Goal: Information Seeking & Learning: Learn about a topic

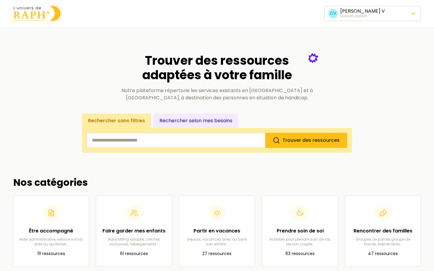
click at [359, 30] on link "Préférences du dossier" at bounding box center [372, 29] width 93 height 11
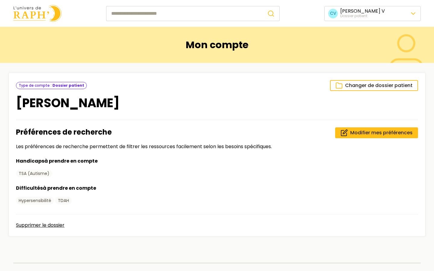
click at [371, 13] on html "CV [PERSON_NAME] Dossier patient Mon compte Changer de dossier patient Type de …" at bounding box center [217, 188] width 434 height 376
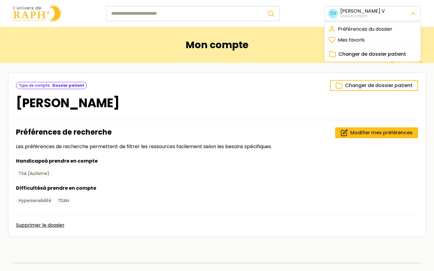
click at [361, 52] on span "Changer de dossier patient" at bounding box center [373, 54] width 68 height 7
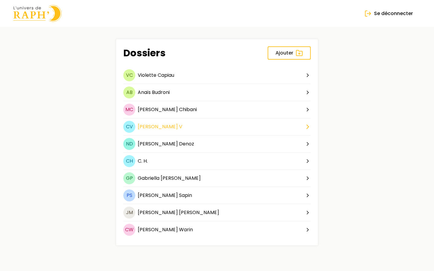
click at [148, 130] on span "[PERSON_NAME]" at bounding box center [158, 126] width 40 height 7
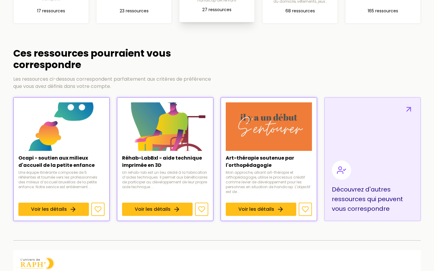
scroll to position [328, 0]
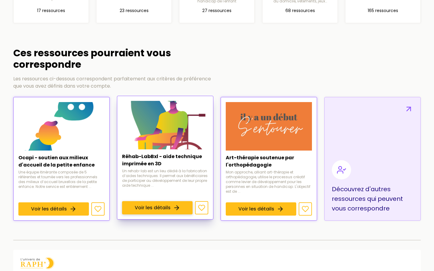
click at [168, 201] on link "Voir les détails" at bounding box center [157, 207] width 71 height 13
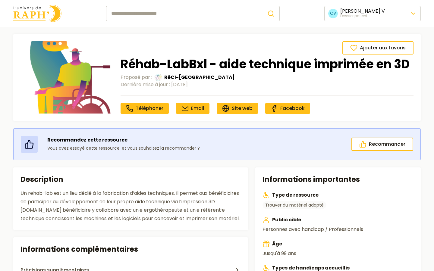
click at [31, 16] on img at bounding box center [37, 13] width 48 height 17
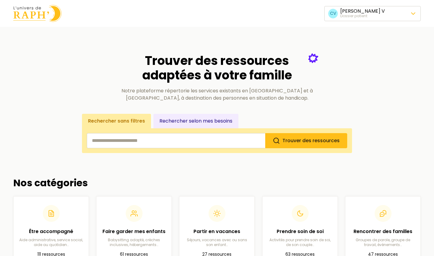
click at [348, 52] on span "Changer de dossier patient" at bounding box center [373, 54] width 68 height 7
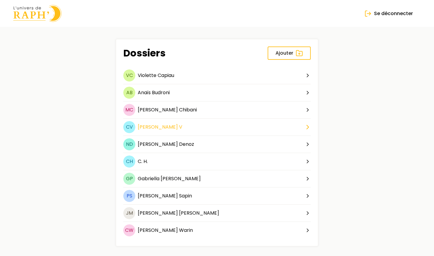
scroll to position [2, 0]
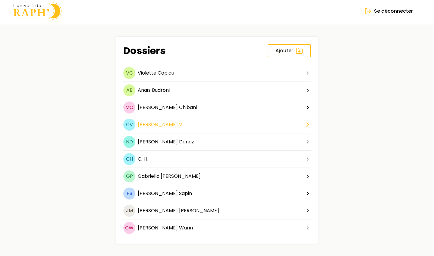
click at [148, 124] on span "[PERSON_NAME]" at bounding box center [158, 124] width 40 height 7
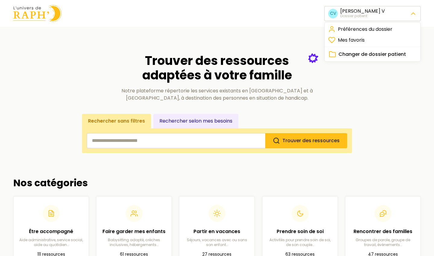
click at [355, 28] on link "Préférences du dossier" at bounding box center [372, 29] width 93 height 11
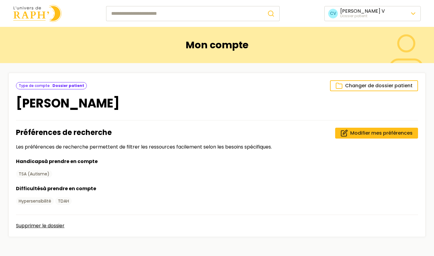
click at [357, 13] on html "CV [PERSON_NAME] Dossier patient Mon compte Changer de dossier patient Type de …" at bounding box center [217, 188] width 434 height 376
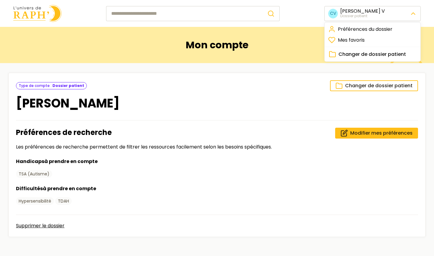
click at [36, 18] on html "CV [PERSON_NAME] Dossier patient Mon compte Changer de dossier patient Type de …" at bounding box center [217, 188] width 434 height 376
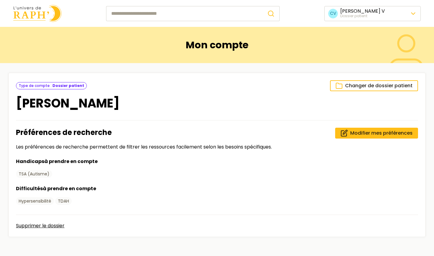
click at [41, 14] on img at bounding box center [37, 13] width 48 height 17
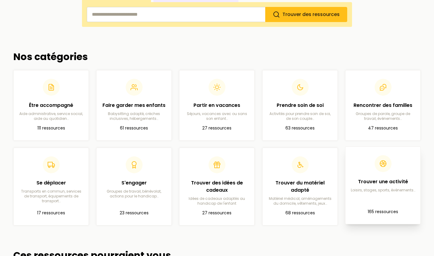
scroll to position [127, 0]
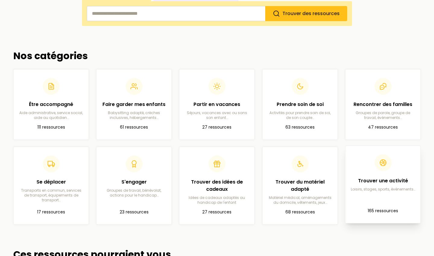
click at [369, 195] on article "Trouver une activité Loisirs, stages, sports, événements… 165 ressources" at bounding box center [382, 184] width 65 height 68
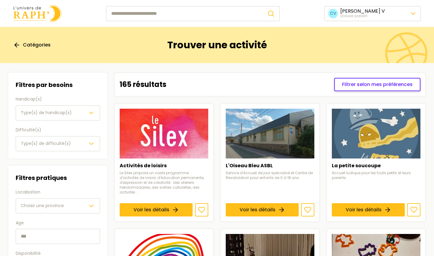
click at [351, 84] on span "Filtrer selon mes préférences" at bounding box center [377, 84] width 71 height 7
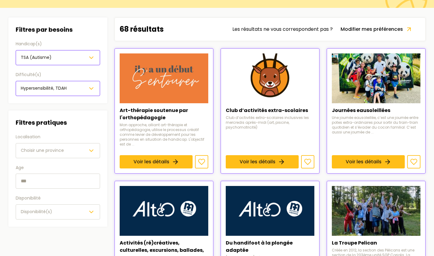
scroll to position [56, 0]
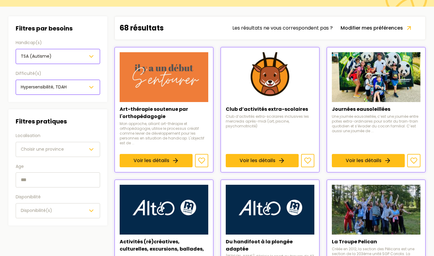
click at [78, 148] on div "Choisir une province" at bounding box center [58, 149] width 74 height 7
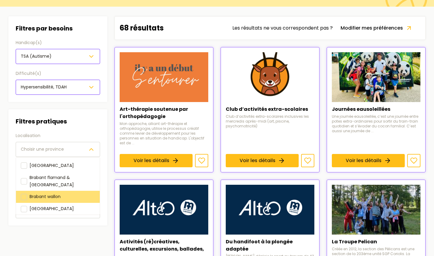
scroll to position [4, 0]
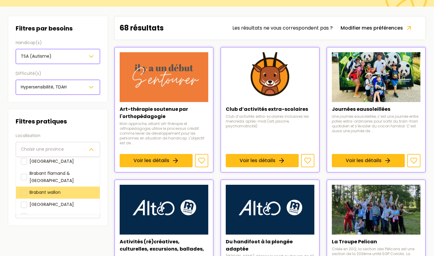
click at [56, 189] on span "Brabant wallon" at bounding box center [45, 192] width 31 height 6
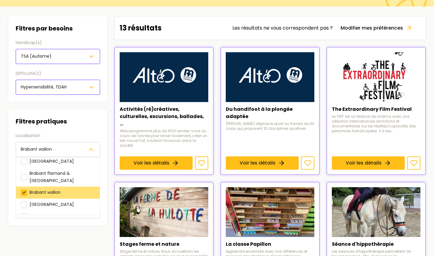
click at [25, 189] on div at bounding box center [24, 192] width 6 height 6
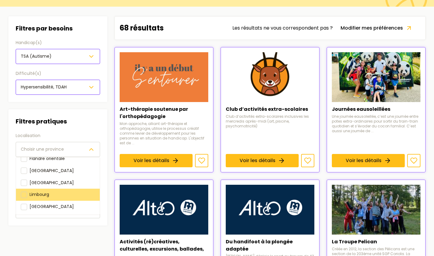
scroll to position [65, 0]
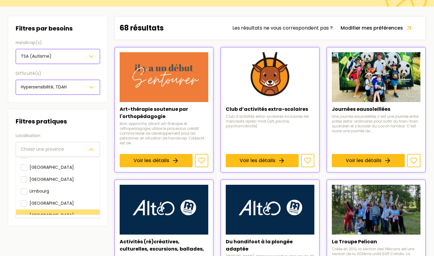
click at [24, 212] on div at bounding box center [24, 215] width 6 height 6
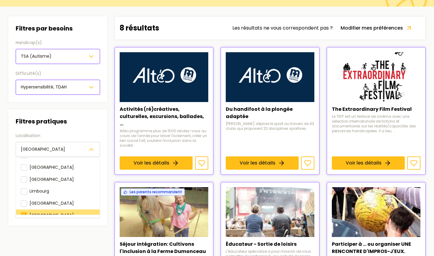
click at [26, 212] on div at bounding box center [24, 215] width 6 height 6
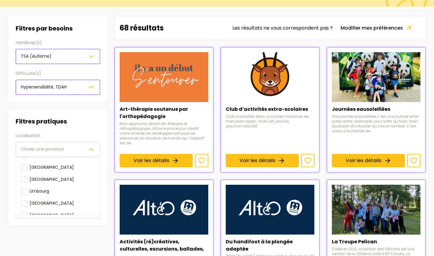
click at [93, 125] on div "Filtres pratiques Localisation [GEOGRAPHIC_DATA] une province [GEOGRAPHIC_DATA]…" at bounding box center [58, 167] width 84 height 102
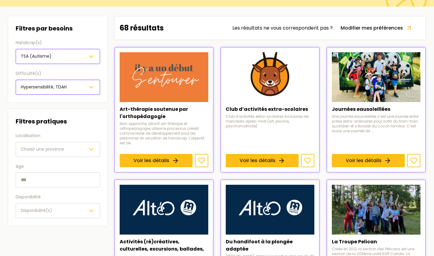
click at [46, 211] on span "Disponibilité(s)" at bounding box center [36, 210] width 31 height 6
click at [101, 129] on div "Filtres pratiques Localisation Choisir une province Age Disponibilité Disponibi…" at bounding box center [57, 167] width 99 height 116
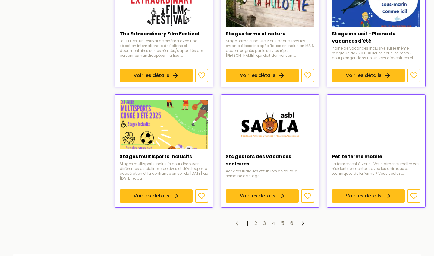
scroll to position [399, 0]
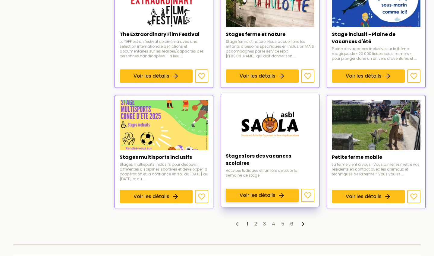
click at [282, 188] on link "Voir les détails" at bounding box center [262, 194] width 73 height 13
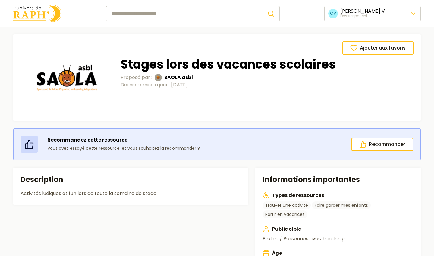
scroll to position [399, 0]
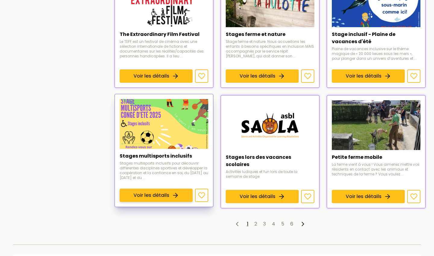
click at [168, 188] on link "Voir les détails" at bounding box center [156, 194] width 73 height 13
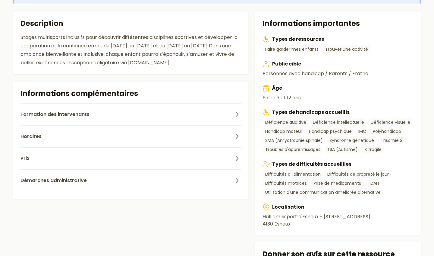
scroll to position [158, 0]
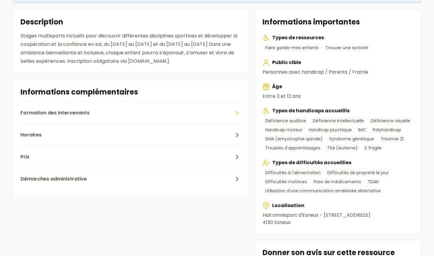
click at [69, 110] on span "Formation des intervenants" at bounding box center [54, 112] width 69 height 7
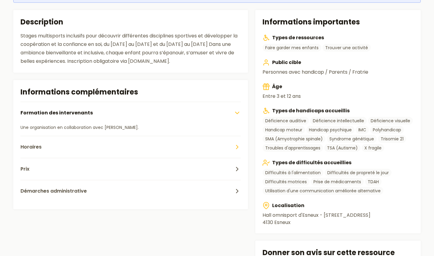
click at [63, 143] on button "Horaires" at bounding box center [130, 147] width 220 height 22
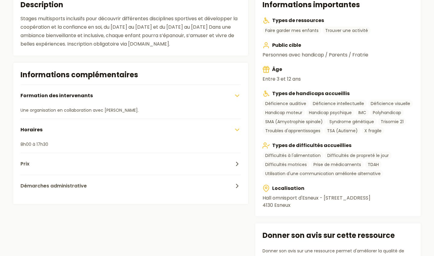
scroll to position [179, 0]
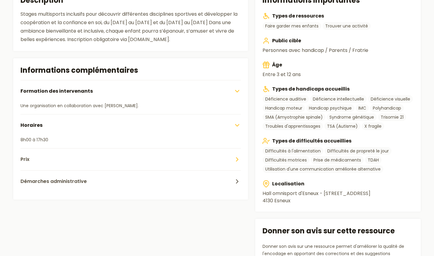
click at [47, 161] on button "Prix" at bounding box center [130, 159] width 220 height 22
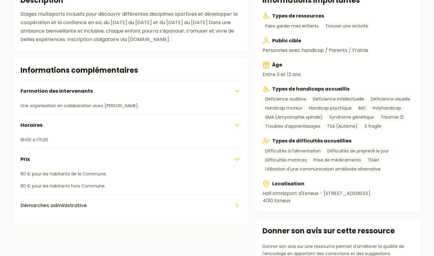
click at [71, 203] on span "Démarches administrative" at bounding box center [53, 205] width 66 height 7
click at [71, 203] on span "Démarches administrative" at bounding box center [55, 205] width 70 height 7
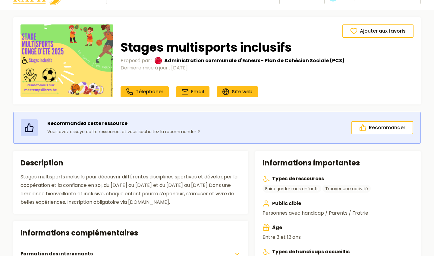
scroll to position [17, 0]
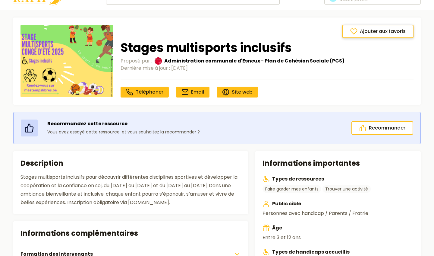
click at [360, 34] on button "Ajouter aux favoris" at bounding box center [377, 31] width 71 height 13
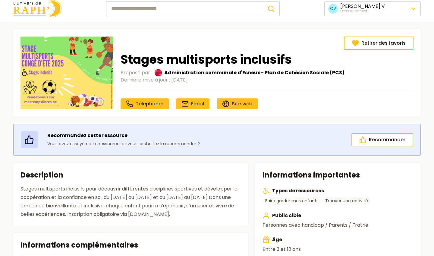
scroll to position [0, 0]
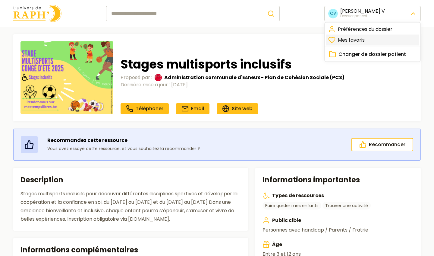
click at [352, 39] on link "Mes favoris" at bounding box center [372, 40] width 93 height 11
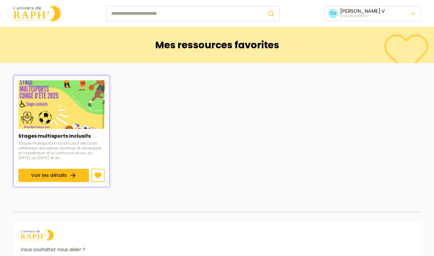
click at [28, 12] on img at bounding box center [37, 13] width 48 height 17
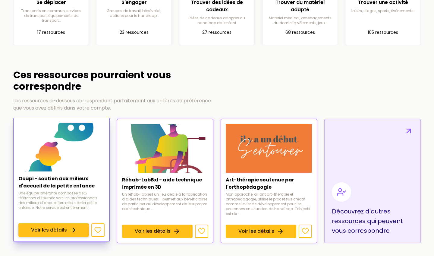
scroll to position [317, 0]
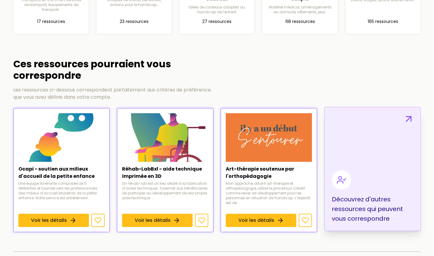
click at [360, 149] on link "Découvrez d'autres ressources qui peuvent vous correspondre" at bounding box center [372, 169] width 96 height 124
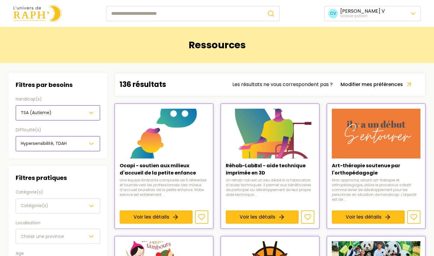
click at [29, 15] on img at bounding box center [37, 13] width 48 height 17
